Goal: Task Accomplishment & Management: Complete application form

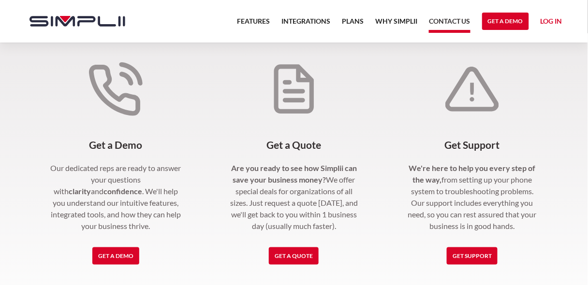
scroll to position [221, 0]
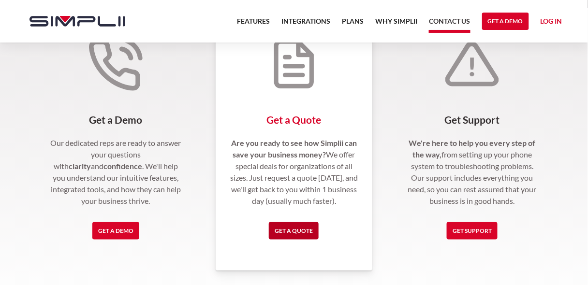
click at [289, 240] on link "Get a Quote" at bounding box center [294, 231] width 50 height 17
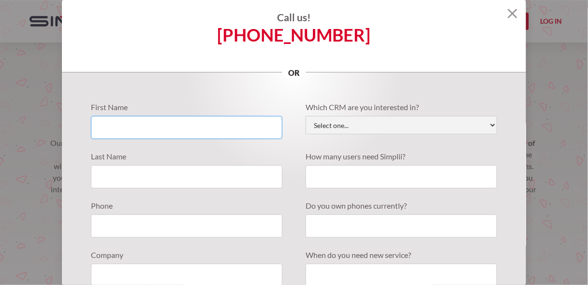
click at [211, 126] on input "Quote Requests" at bounding box center [187, 127] width 192 height 23
type input "[PERSON_NAME]"
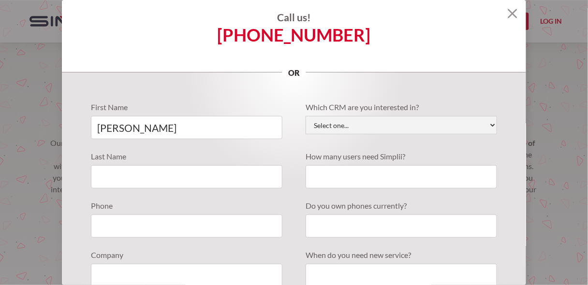
type input "Vinton"
type input "7249921156"
type input "[EMAIL_ADDRESS][DOMAIN_NAME]"
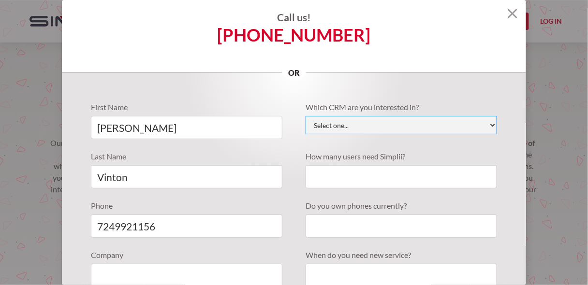
click at [377, 128] on select "Select one... Active Campaign Autotask ChildCareCRM [DOMAIN_NAME] ConnectWise C…" at bounding box center [402, 125] width 192 height 18
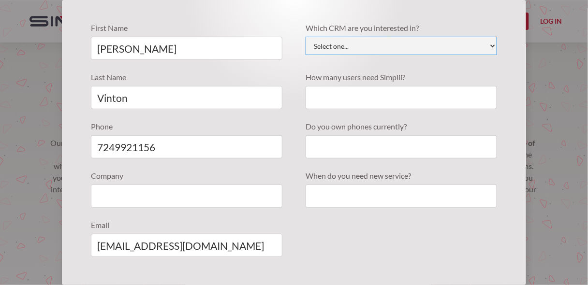
scroll to position [83, 0]
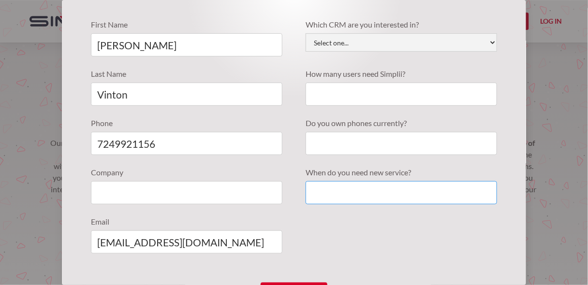
click at [423, 205] on input "Quote Requests" at bounding box center [402, 192] width 192 height 23
type input "S"
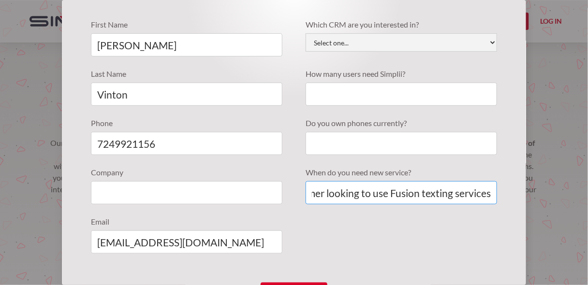
type input "Current Simplii customer looking to use Fusion texting services"
click at [259, 205] on input "Quote Requests" at bounding box center [187, 192] width 192 height 23
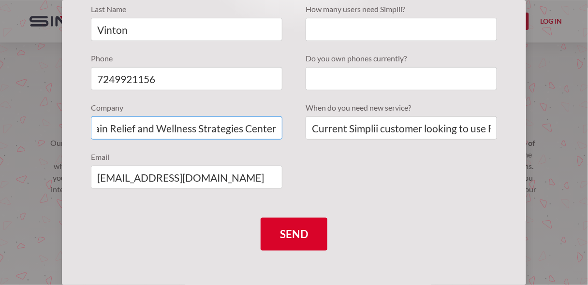
scroll to position [167, 0]
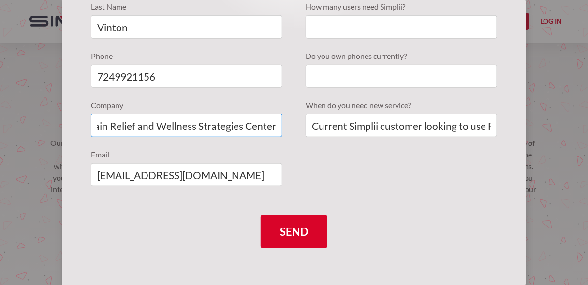
type input "Pain Relief and Wellness Strategies Center"
click at [379, 121] on input "Current Simplii customer looking to use Fusion texting services" at bounding box center [402, 125] width 192 height 23
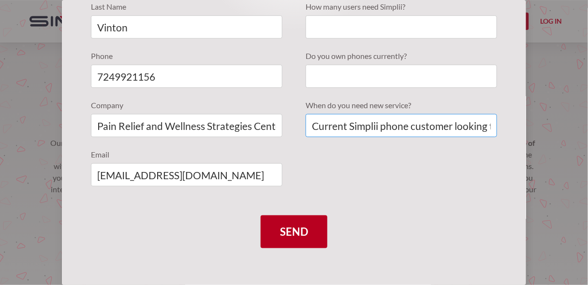
type input "Current Simplii phone customer looking to use Fusion texting services"
click at [304, 227] on input "Send" at bounding box center [294, 232] width 67 height 33
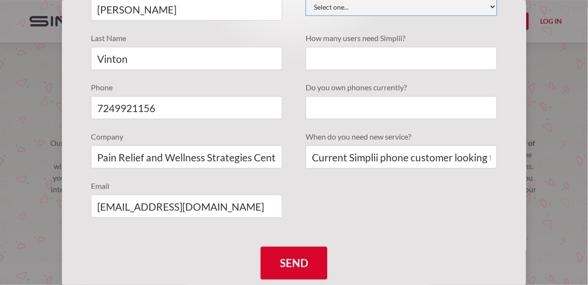
click at [466, 6] on select "Select one... Active Campaign Autotask ChildCareCRM [DOMAIN_NAME] ConnectWise C…" at bounding box center [402, 7] width 192 height 18
click at [438, 250] on form "First Name [PERSON_NAME] Last Name [PERSON_NAME] Phone [PHONE_NUMBER] Company P…" at bounding box center [294, 131] width 406 height 297
click at [463, 7] on select "Select one... Active Campaign Autotask ChildCareCRM [DOMAIN_NAME] ConnectWise C…" at bounding box center [402, 7] width 192 height 18
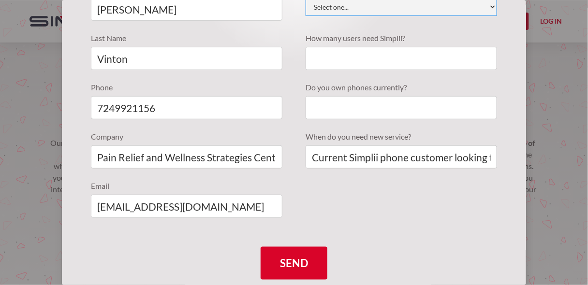
click at [463, 7] on select "Select one... Active Campaign Autotask ChildCareCRM [DOMAIN_NAME] ConnectWise C…" at bounding box center [402, 7] width 192 height 18
select select "Other"
click at [306, 0] on select "Select one... Active Campaign Autotask ChildCareCRM [DOMAIN_NAME] ConnectWise C…" at bounding box center [402, 7] width 192 height 18
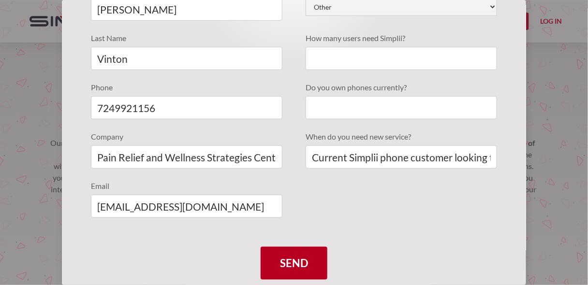
click at [311, 270] on input "Send" at bounding box center [294, 263] width 67 height 33
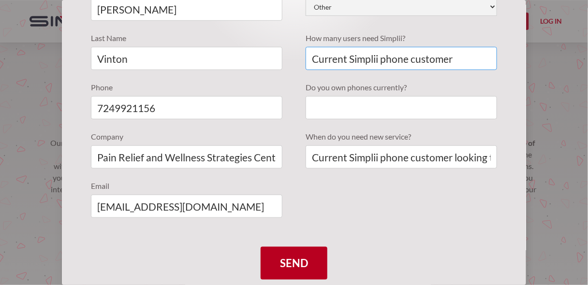
type input "Current Simplii phone customer"
click at [279, 265] on input "Send" at bounding box center [294, 263] width 67 height 33
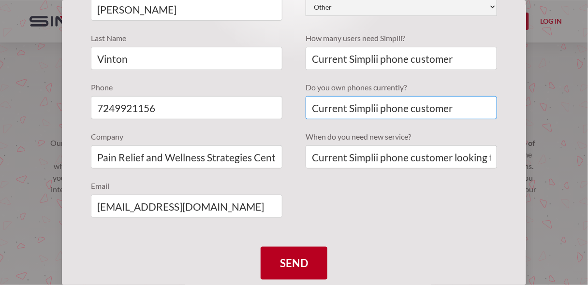
type input "Current Simplii phone customer"
click at [286, 270] on input "Send" at bounding box center [294, 263] width 67 height 33
type input "Please wait..."
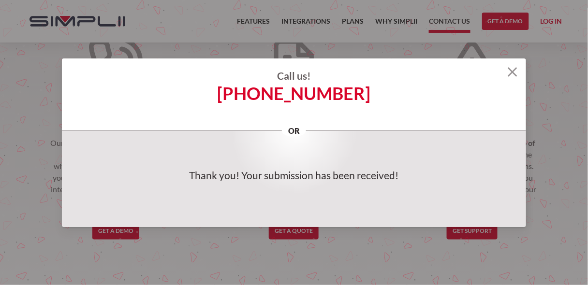
scroll to position [0, 0]
click at [511, 68] on img at bounding box center [513, 72] width 10 height 10
